Goal: Task Accomplishment & Management: Use online tool/utility

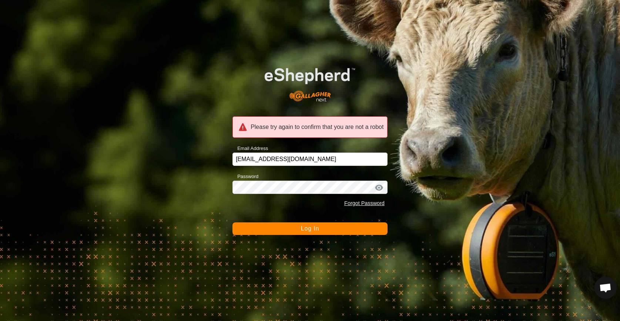
click at [314, 229] on span "Log In" at bounding box center [310, 229] width 18 height 6
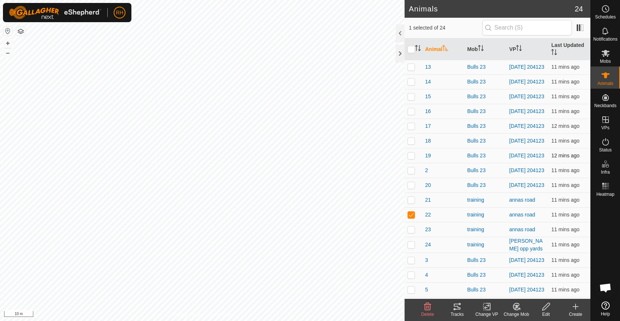
scroll to position [61, 0]
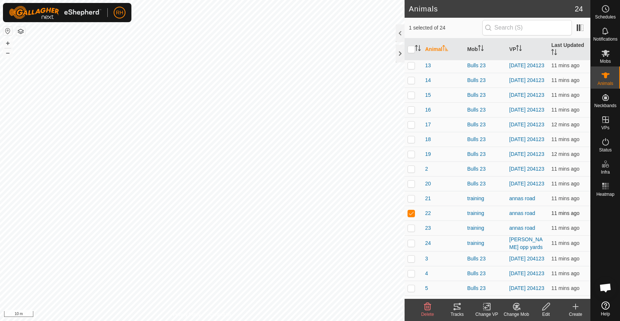
click at [410, 216] on p-checkbox at bounding box center [410, 213] width 7 height 6
checkbox input "false"
click at [408, 246] on p-checkbox at bounding box center [410, 243] width 7 height 6
checkbox input "true"
click at [485, 310] on icon at bounding box center [486, 307] width 9 height 9
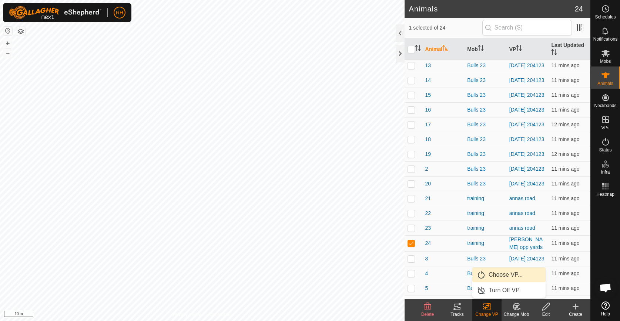
click at [499, 277] on link "Choose VP..." at bounding box center [508, 275] width 73 height 15
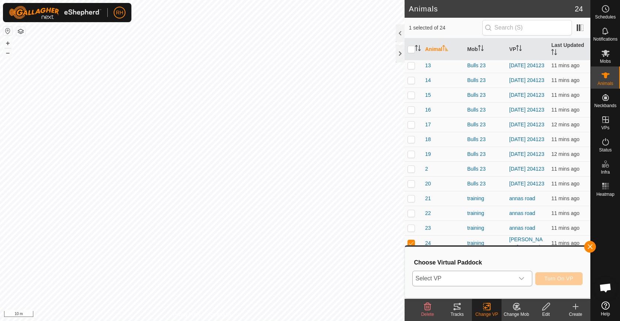
click at [487, 280] on span "Select VP" at bounding box center [462, 279] width 101 height 15
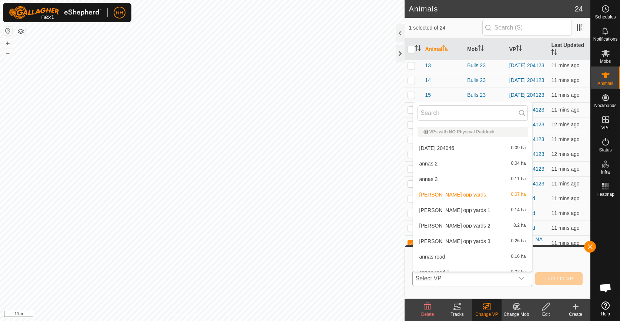
scroll to position [8, 0]
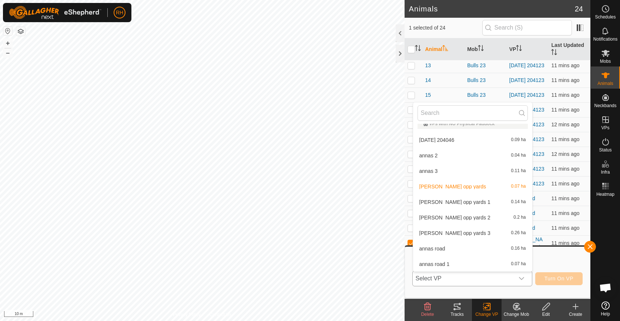
click at [480, 247] on li "annas road 0.16 ha" at bounding box center [472, 249] width 119 height 15
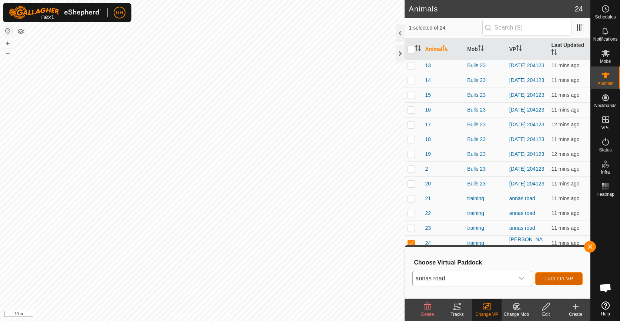
click at [549, 276] on span "Turn On VP" at bounding box center [558, 279] width 29 height 6
